Goal: Task Accomplishment & Management: Use online tool/utility

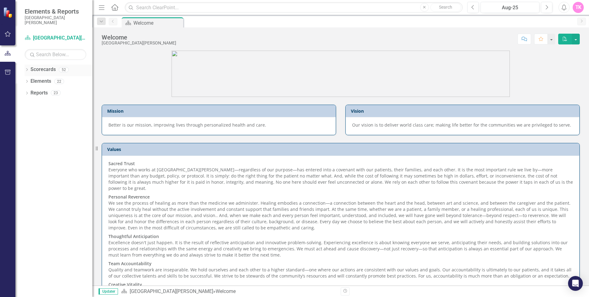
click at [26, 69] on icon "Dropdown" at bounding box center [27, 69] width 4 height 3
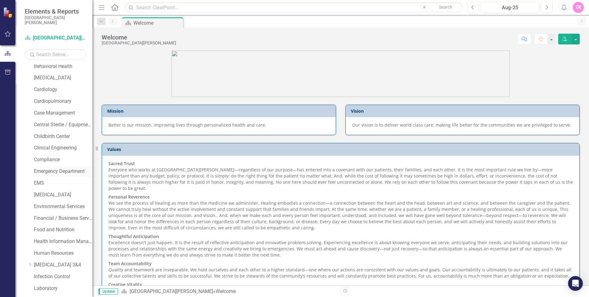
scroll to position [92, 0]
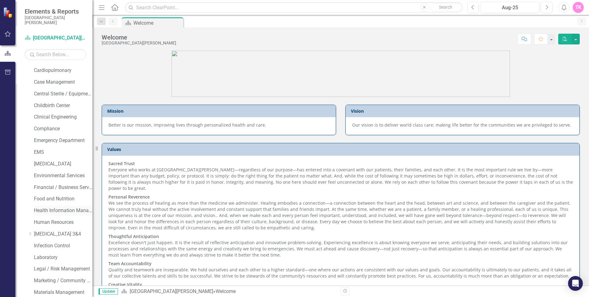
click at [56, 208] on link "Health Information Management" at bounding box center [63, 210] width 59 height 7
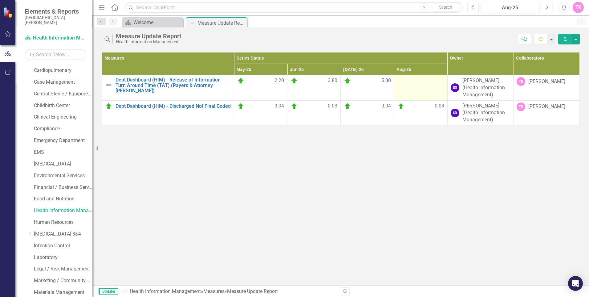
click at [424, 90] on td at bounding box center [420, 87] width 53 height 25
click at [442, 89] on td at bounding box center [420, 87] width 53 height 25
click at [425, 80] on div at bounding box center [421, 80] width 47 height 7
click at [432, 80] on div at bounding box center [421, 80] width 47 height 7
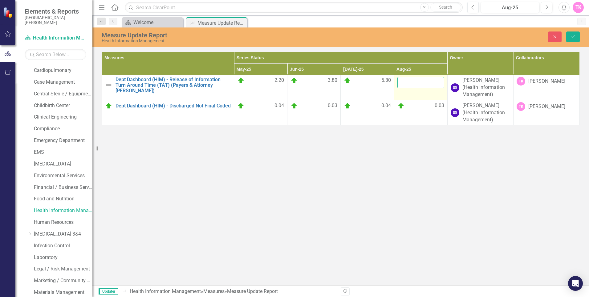
drag, startPoint x: 432, startPoint y: 80, endPoint x: 429, endPoint y: 90, distance: 10.1
click at [431, 89] on td at bounding box center [420, 87] width 53 height 25
click at [101, 82] on div "Measures Series Status Owner Collaborators May-25 Jun-25 [DATE]-25 Aug-25 Dept …" at bounding box center [340, 88] width 497 height 76
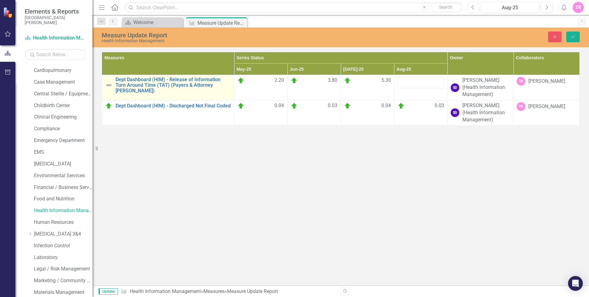
click at [111, 82] on img at bounding box center [108, 84] width 7 height 7
click at [186, 84] on link "Dept Dashboard (HIM) - Release of Information Turn Around Time (TAT) (Payers & …" at bounding box center [173, 85] width 115 height 16
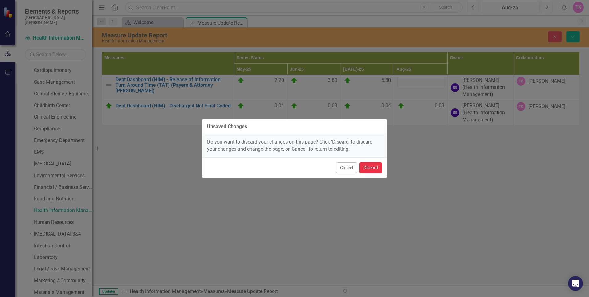
click at [375, 169] on button "Discard" at bounding box center [371, 167] width 23 height 11
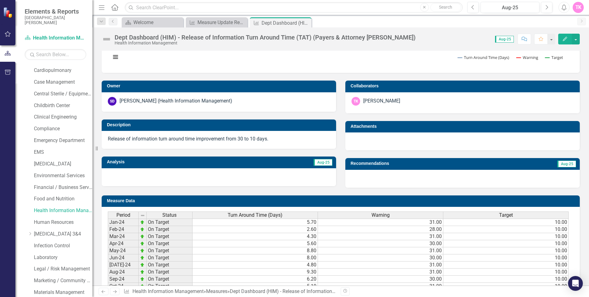
scroll to position [211, 0]
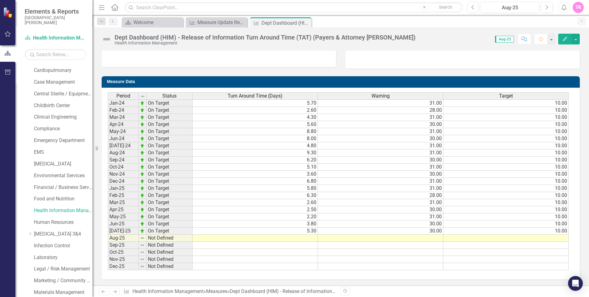
click at [308, 239] on td at bounding box center [255, 237] width 125 height 7
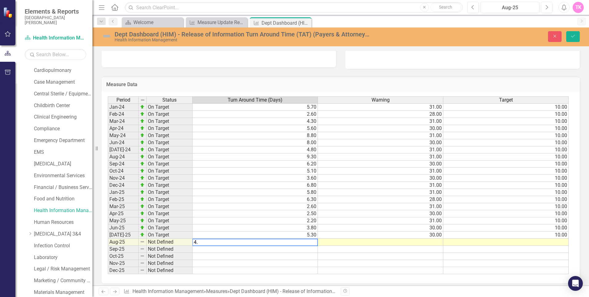
type textarea "4.8"
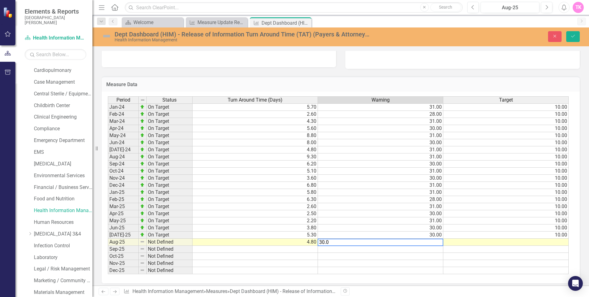
type textarea "30.00"
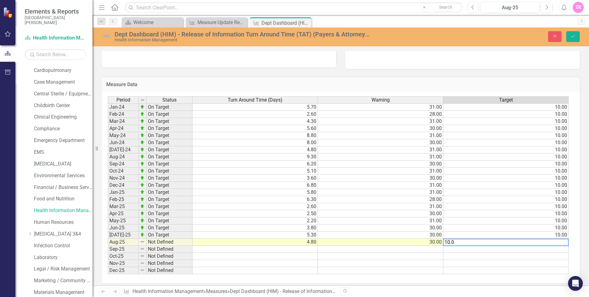
type textarea "10.00"
